Goal: Task Accomplishment & Management: Manage account settings

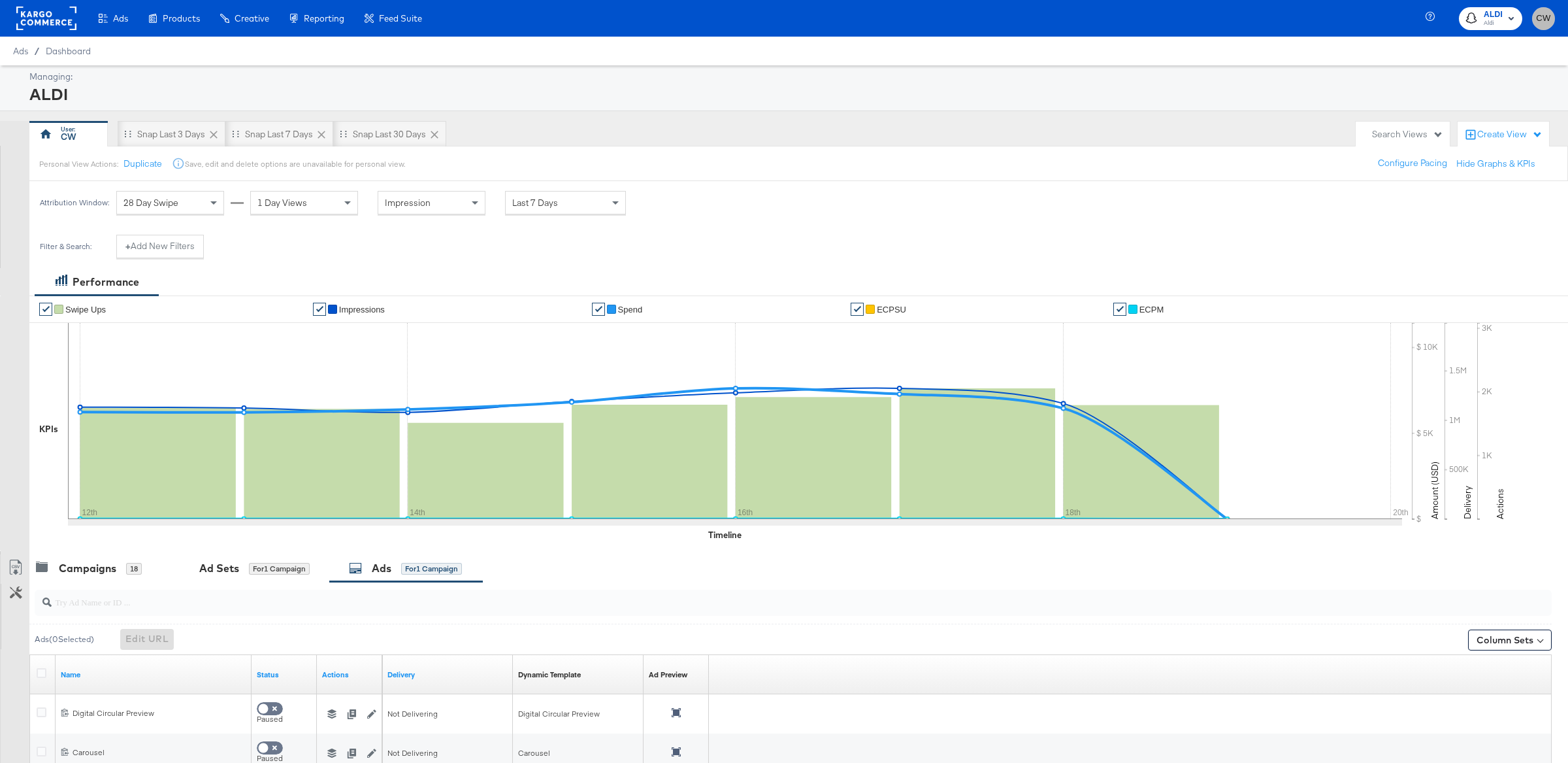
click at [1543, 19] on span "CW" at bounding box center [1544, 18] width 13 height 15
click at [1461, 157] on link "Logout" at bounding box center [1448, 155] width 49 height 23
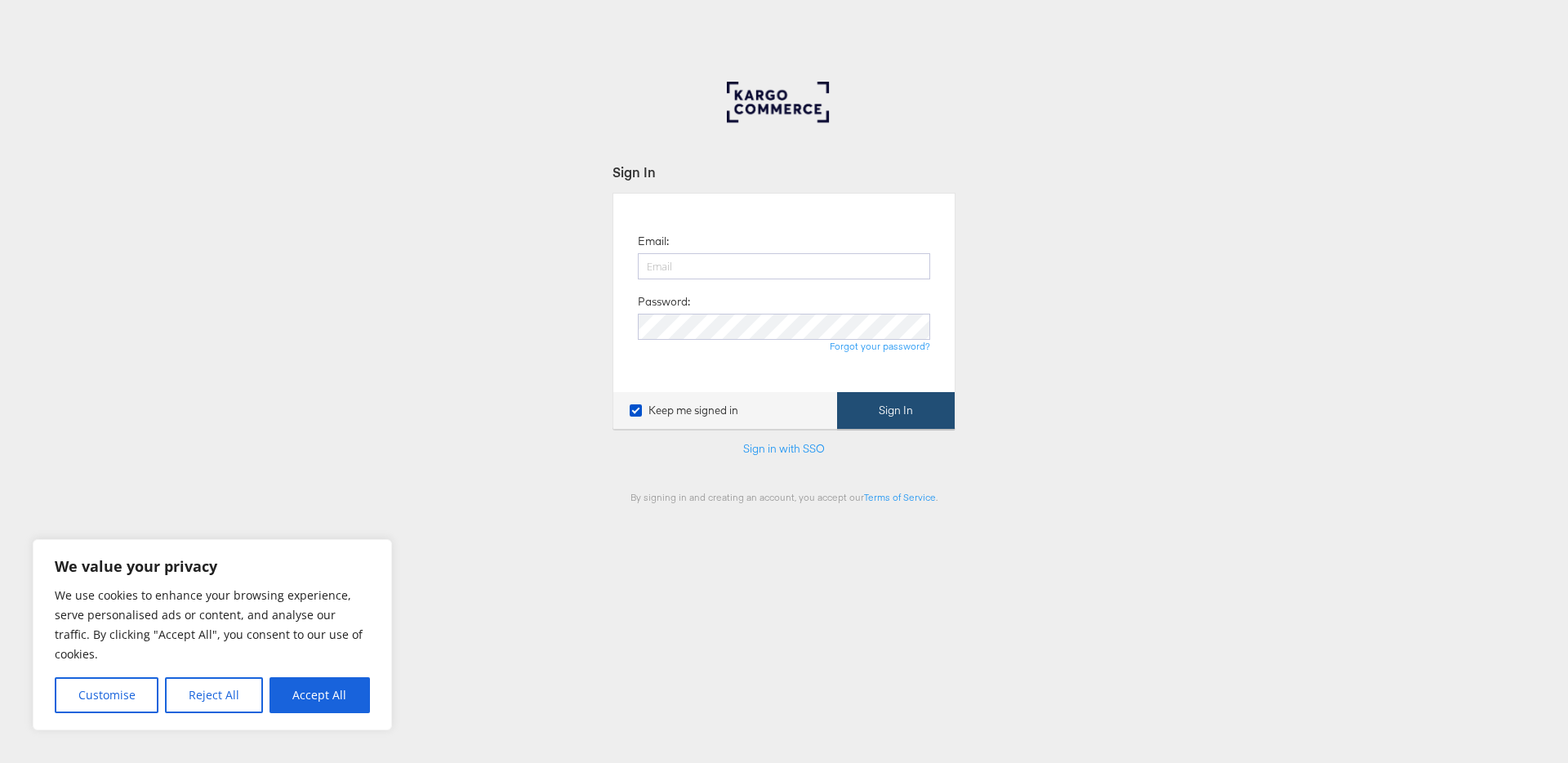
type input "[PERSON_NAME][EMAIL_ADDRESS][DOMAIN_NAME]"
click at [913, 405] on button "Sign In" at bounding box center [896, 411] width 118 height 37
